Goal: Task Accomplishment & Management: Use online tool/utility

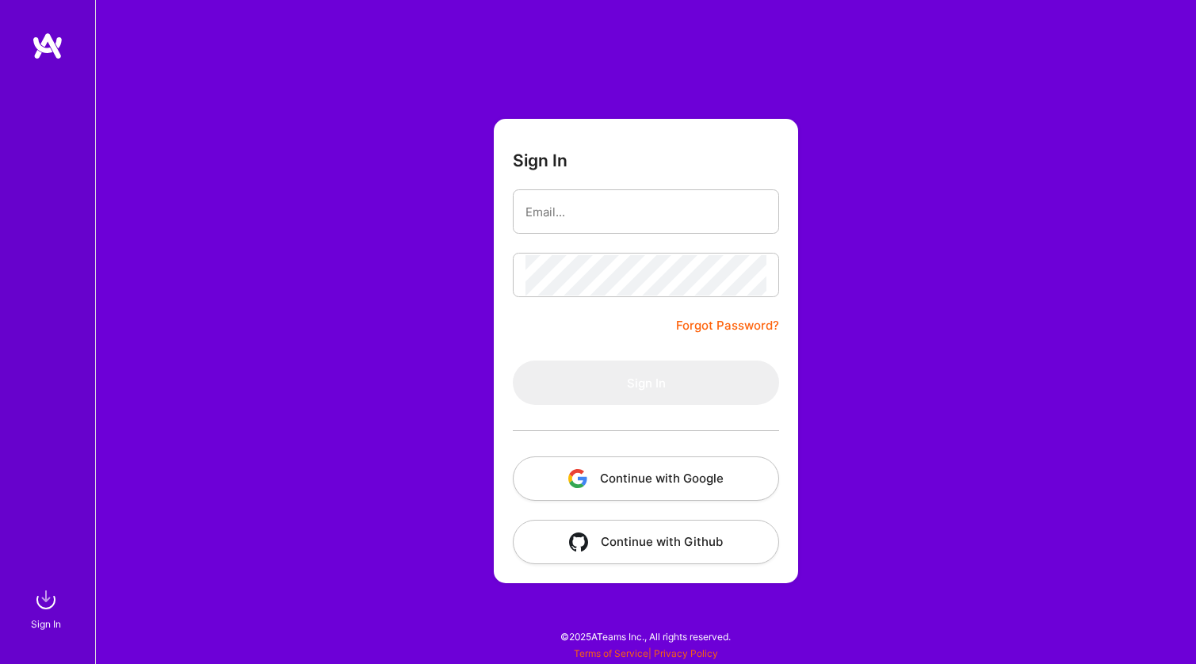
click at [652, 478] on button "Continue with Google" at bounding box center [646, 479] width 266 height 44
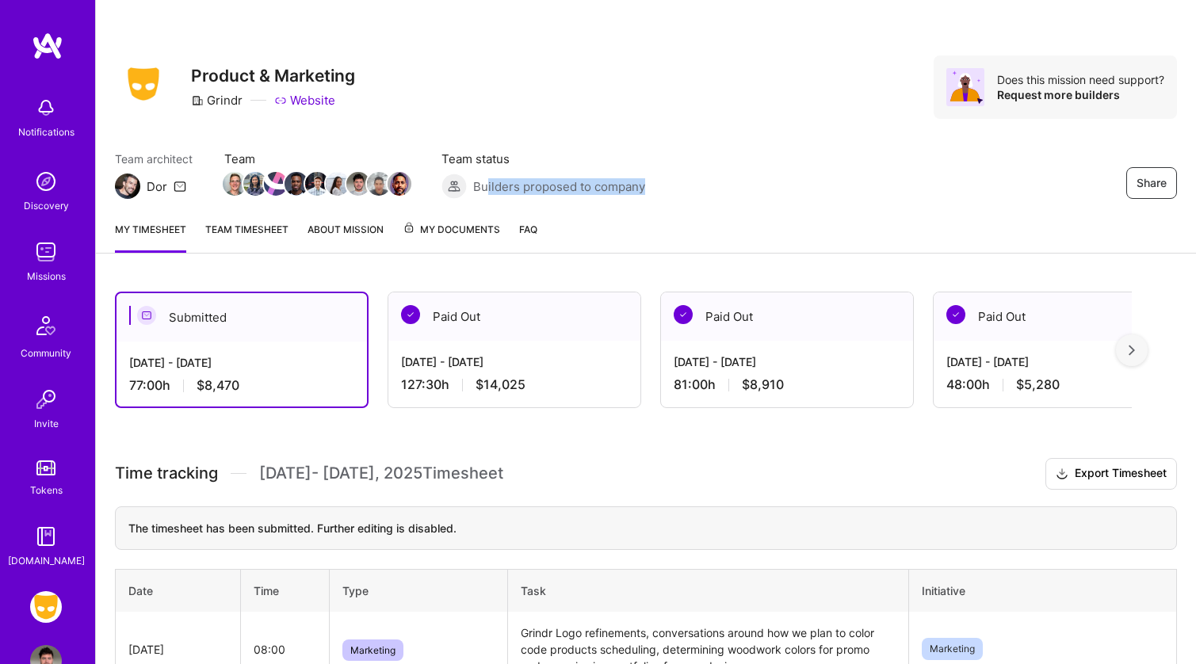
drag, startPoint x: 494, startPoint y: 183, endPoint x: 654, endPoint y: 184, distance: 160.1
click at [654, 184] on div "Team architect Dor Team Team status Builders proposed to company Share" at bounding box center [646, 175] width 1062 height 48
click at [62, 112] on div "Notifications" at bounding box center [46, 116] width 98 height 55
